Goal: Navigation & Orientation: Find specific page/section

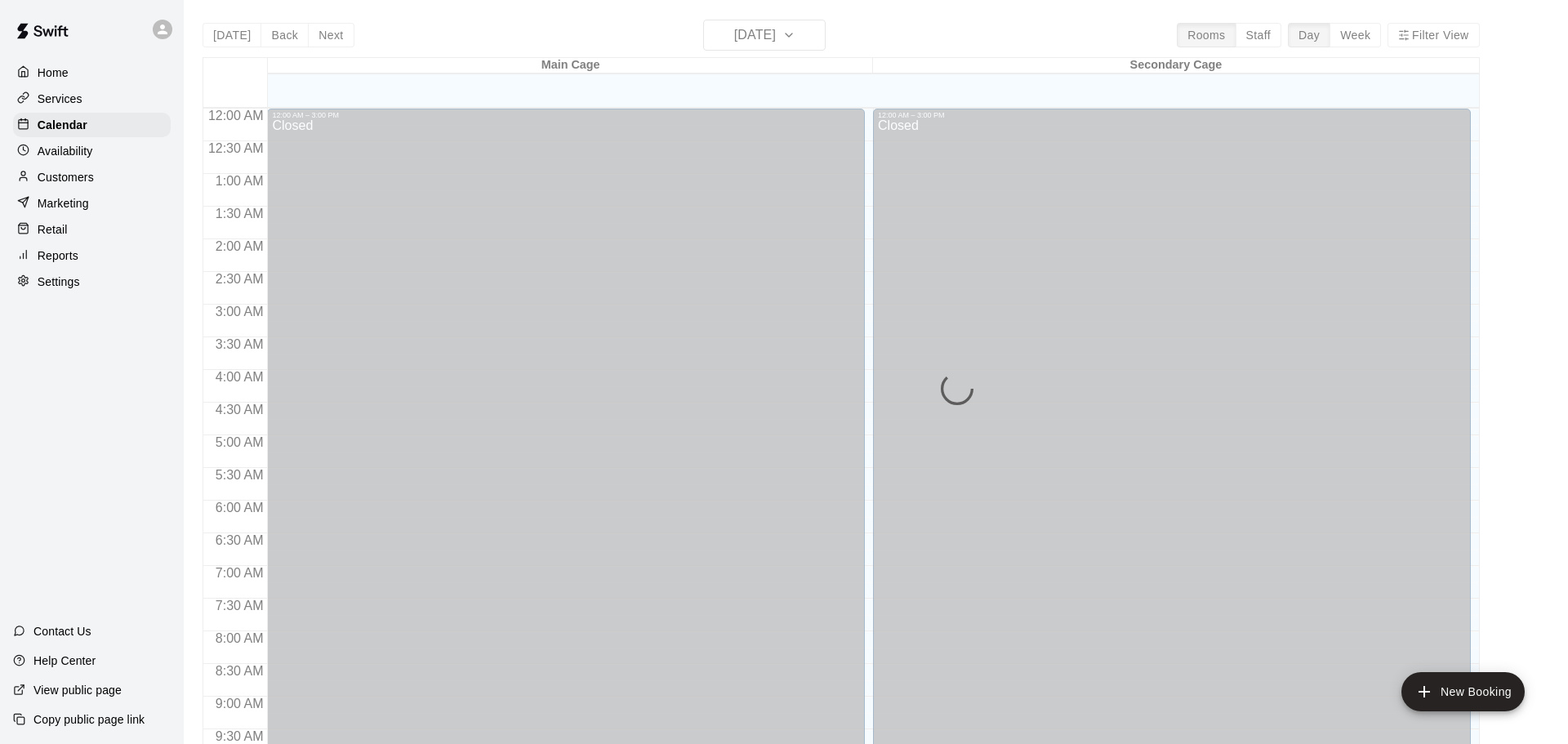
scroll to position [865, 0]
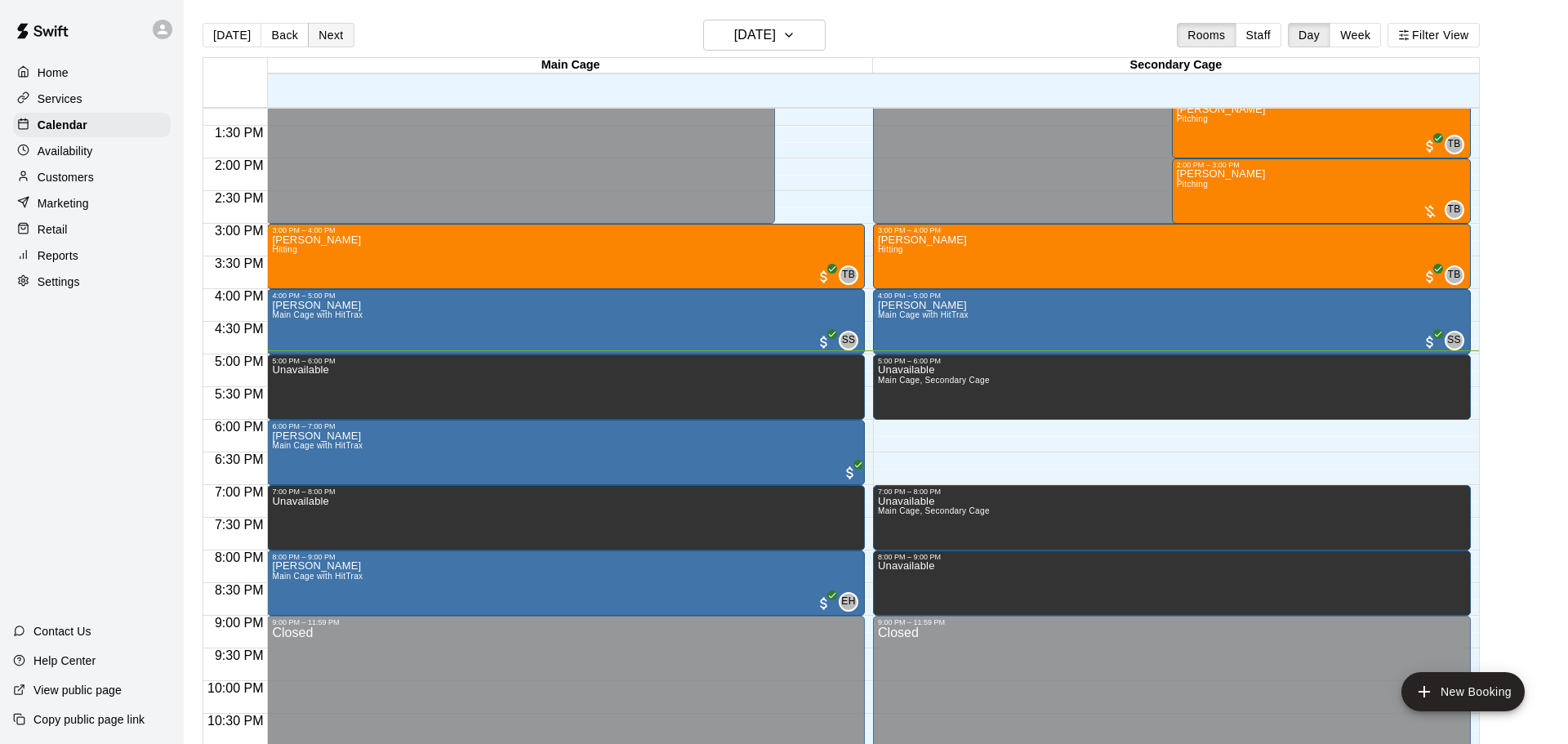
click at [323, 35] on button "Next" at bounding box center [331, 35] width 45 height 25
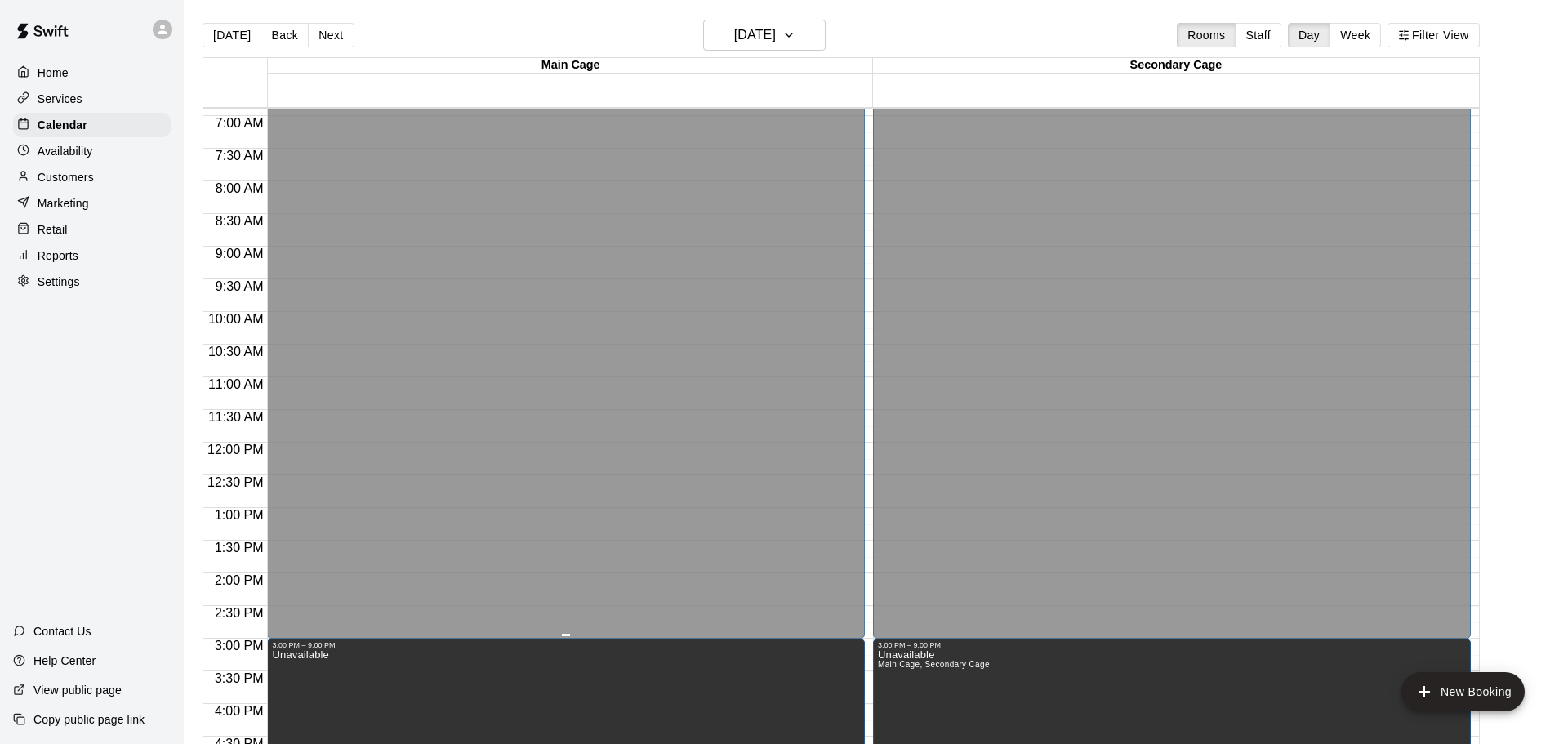
scroll to position [451, 0]
click at [1355, 35] on button "Week" at bounding box center [1355, 35] width 52 height 25
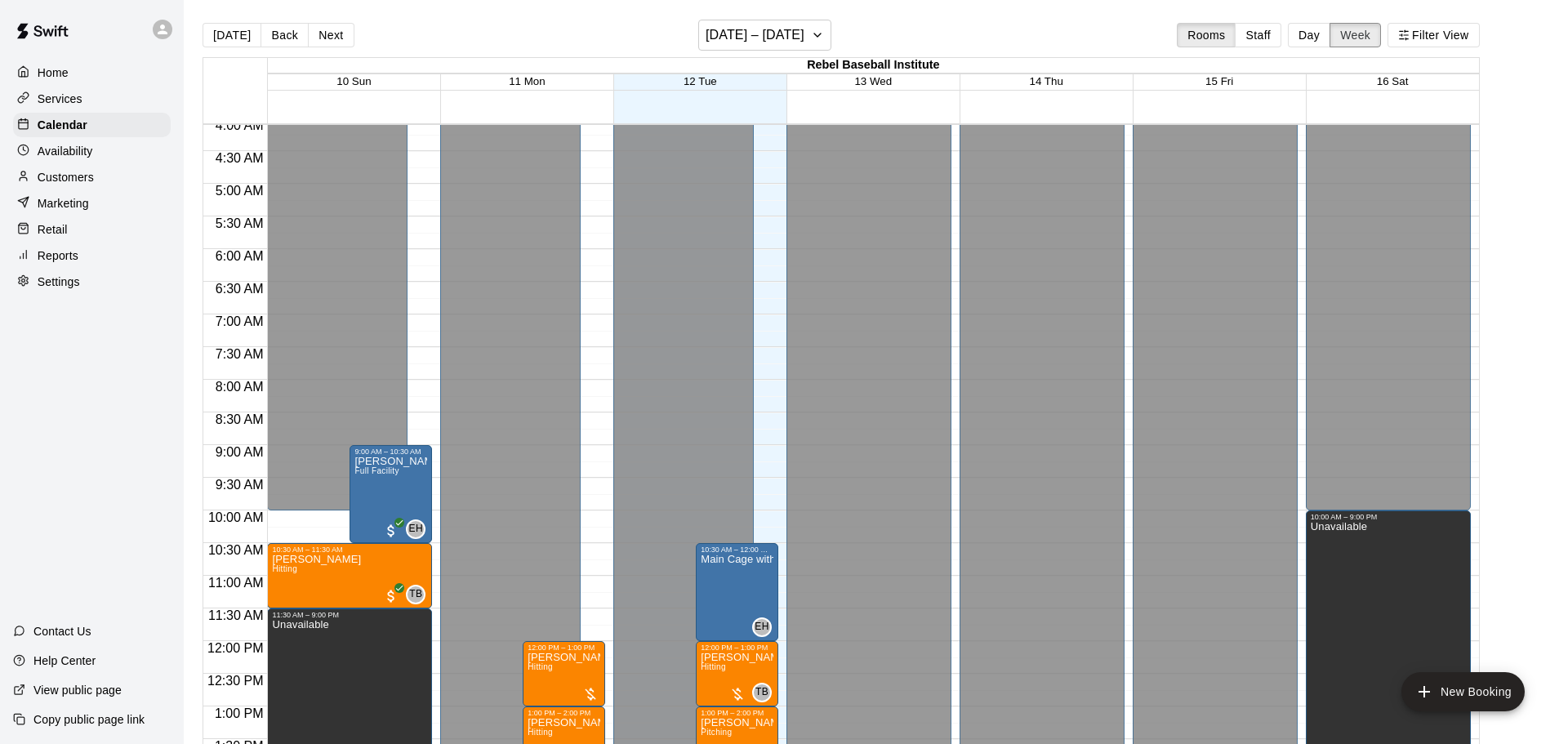
scroll to position [264, 0]
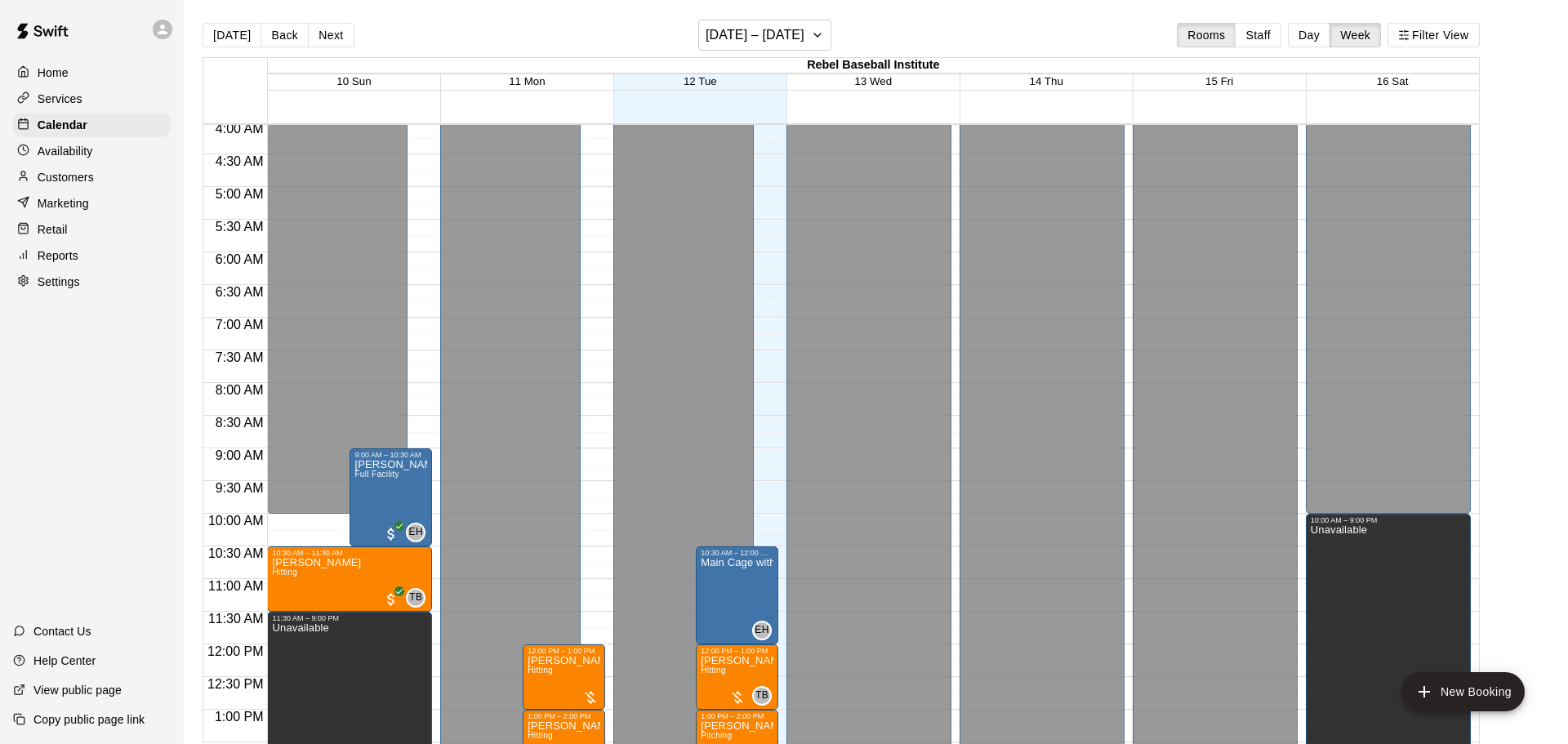
click at [1528, 274] on main "Today Back Next August 10 – 16 Rooms Staff Day Week Filter View Rebel Baseball …" at bounding box center [877, 392] width 1372 height 744
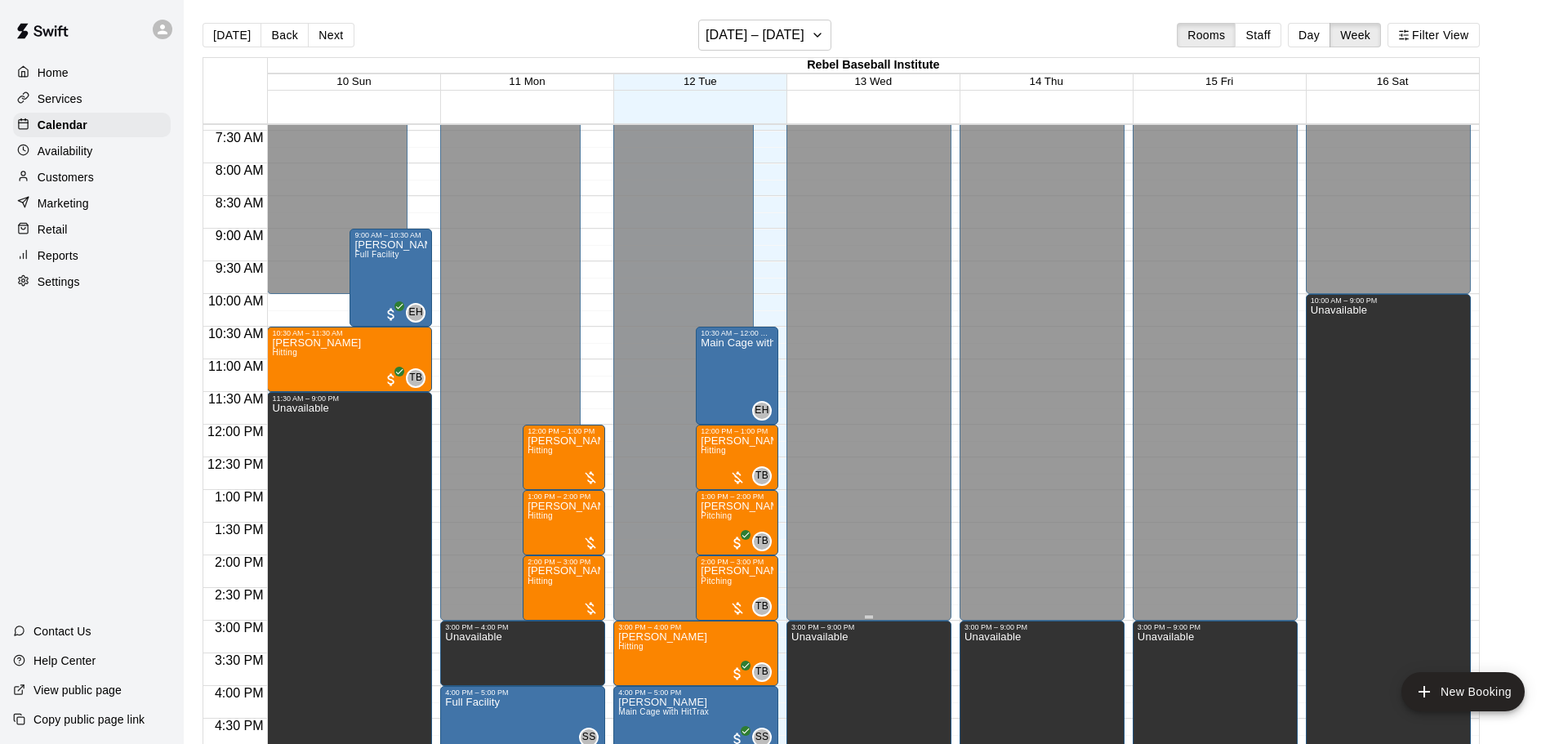
scroll to position [482, 0]
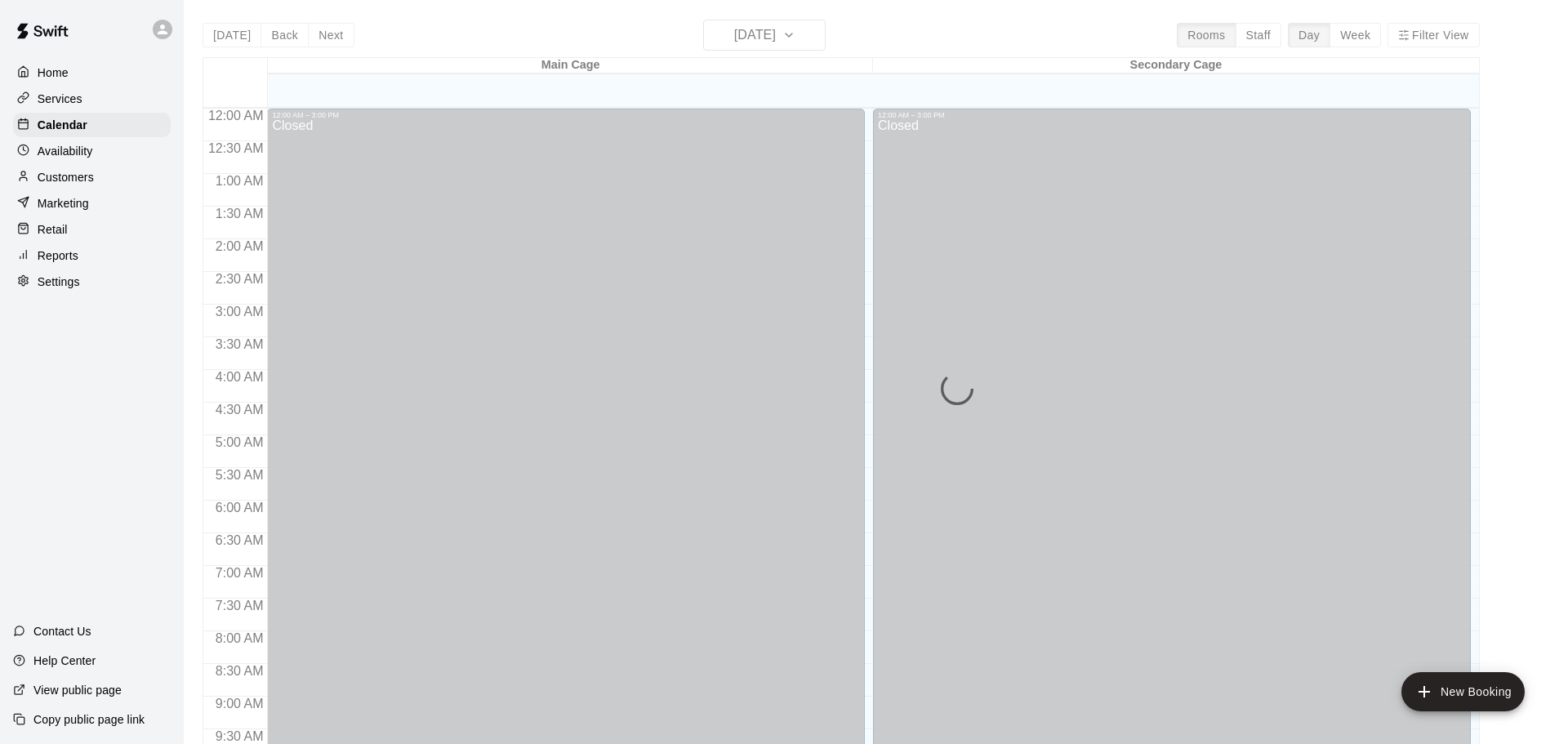
scroll to position [865, 0]
